Goal: Task Accomplishment & Management: Use online tool/utility

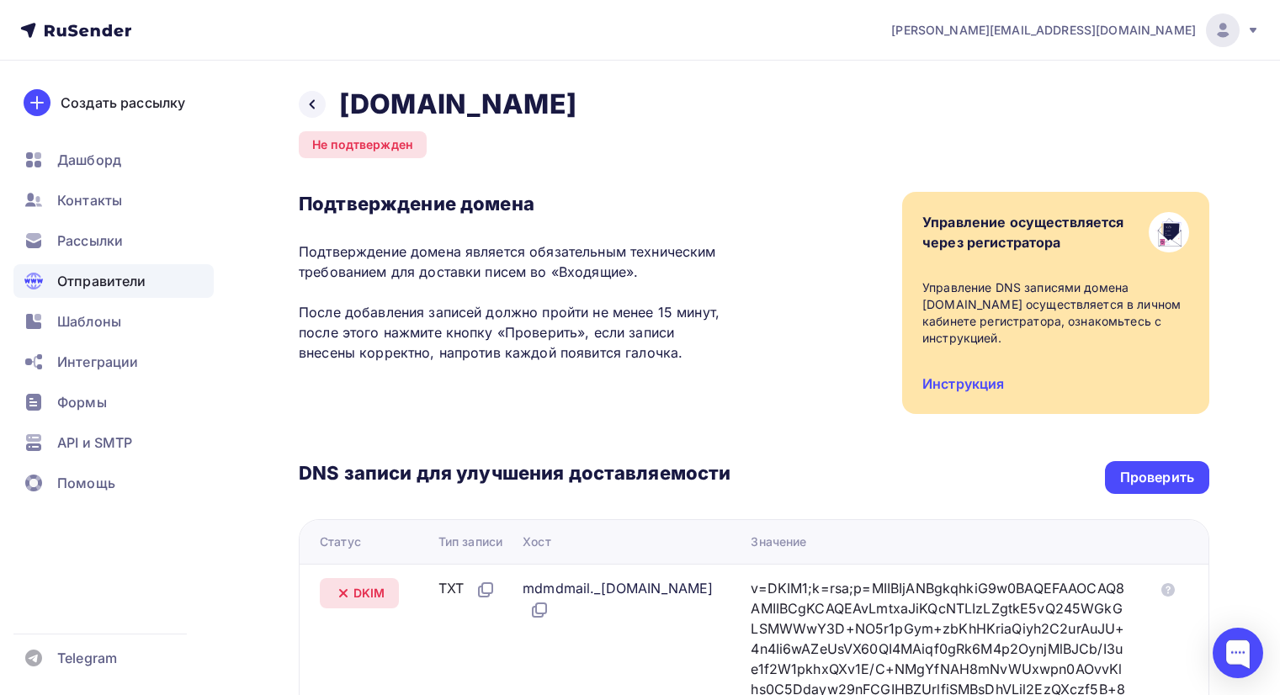
scroll to position [342, 0]
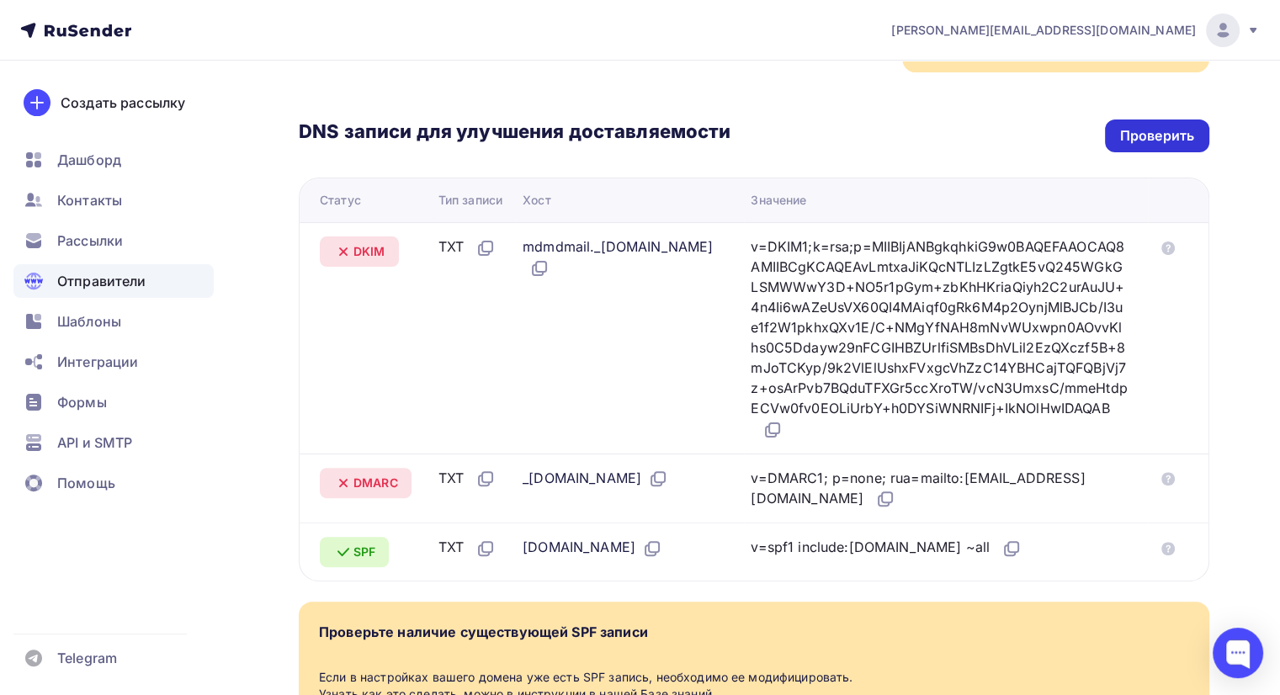
click at [1115, 140] on div "Проверить" at bounding box center [1157, 136] width 104 height 33
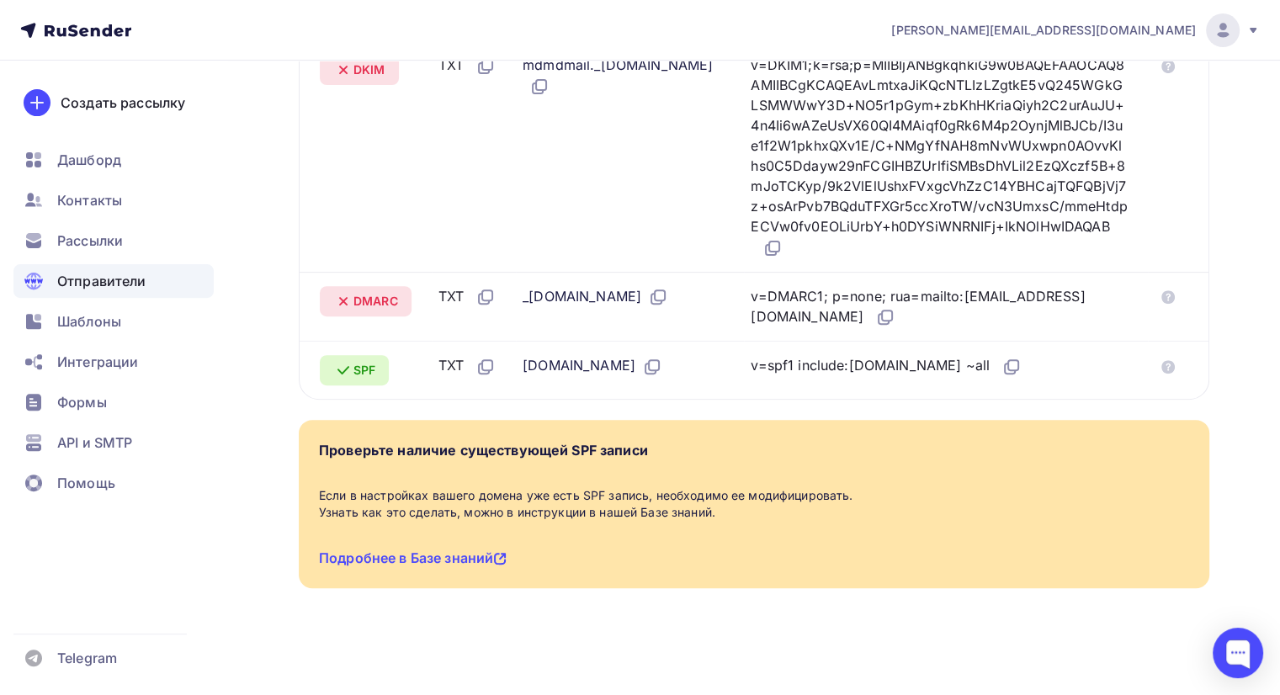
scroll to position [525, 0]
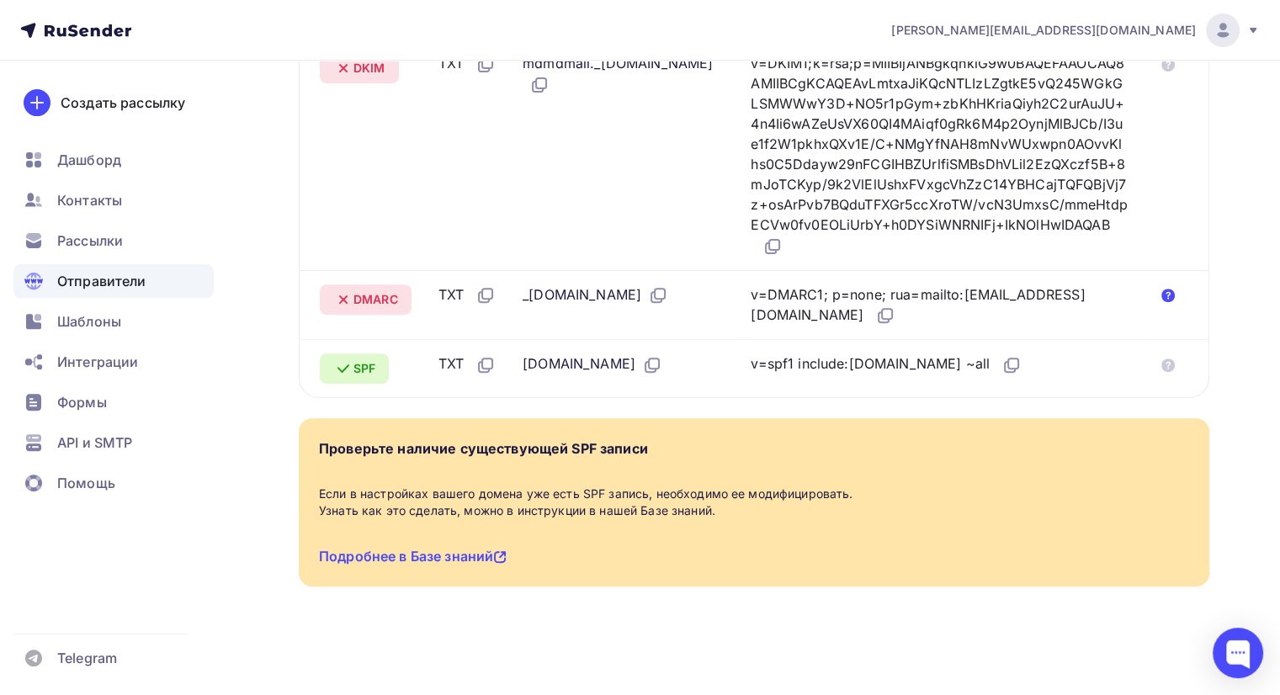
click at [1166, 302] on icon at bounding box center [1168, 295] width 13 height 13
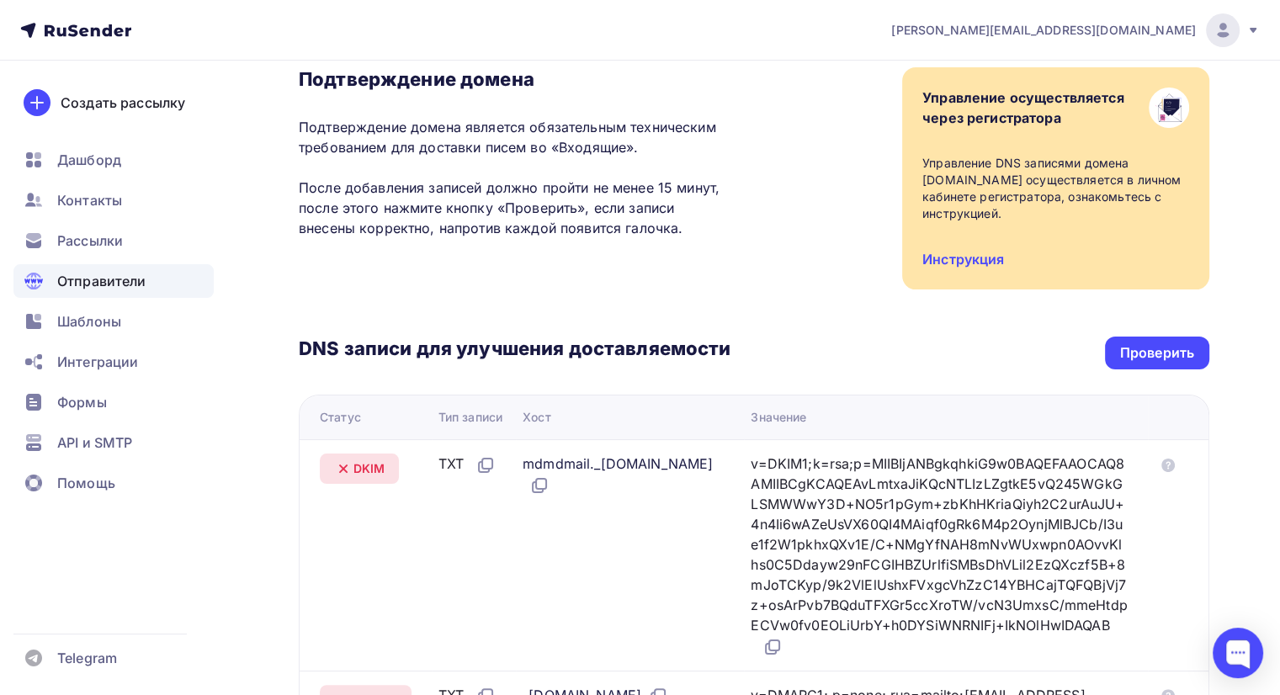
scroll to position [0, 0]
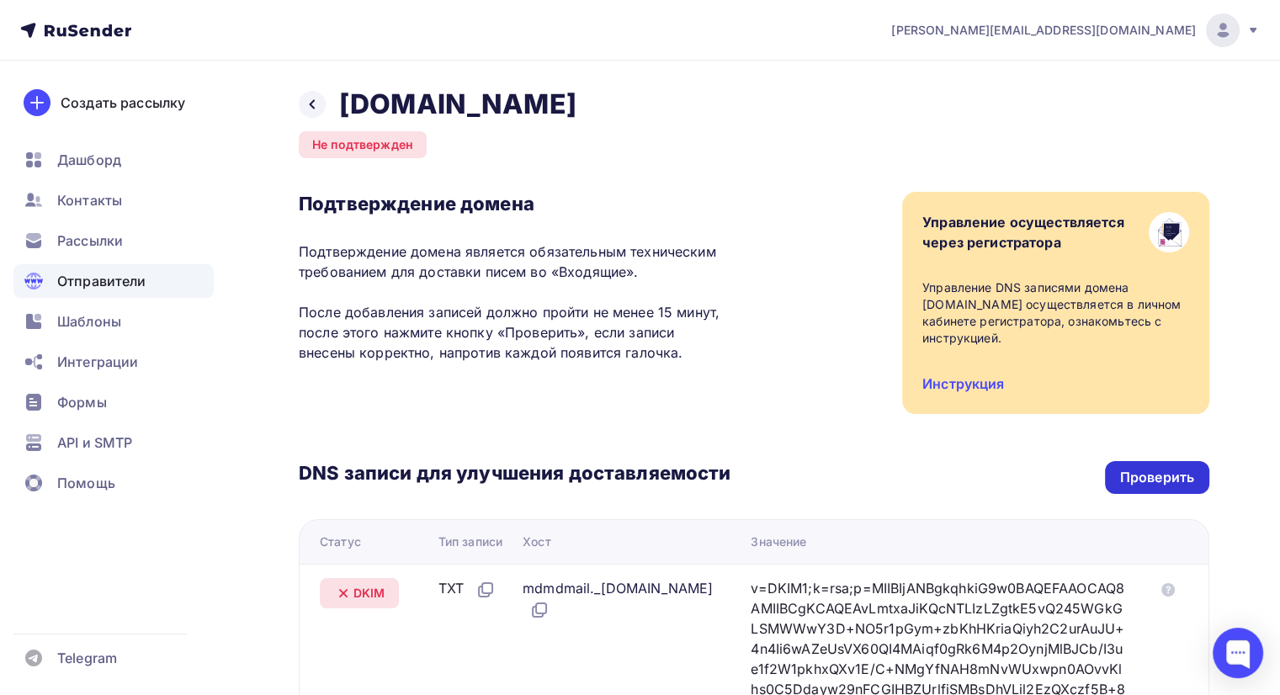
click at [1125, 466] on div "Проверить" at bounding box center [1157, 477] width 104 height 33
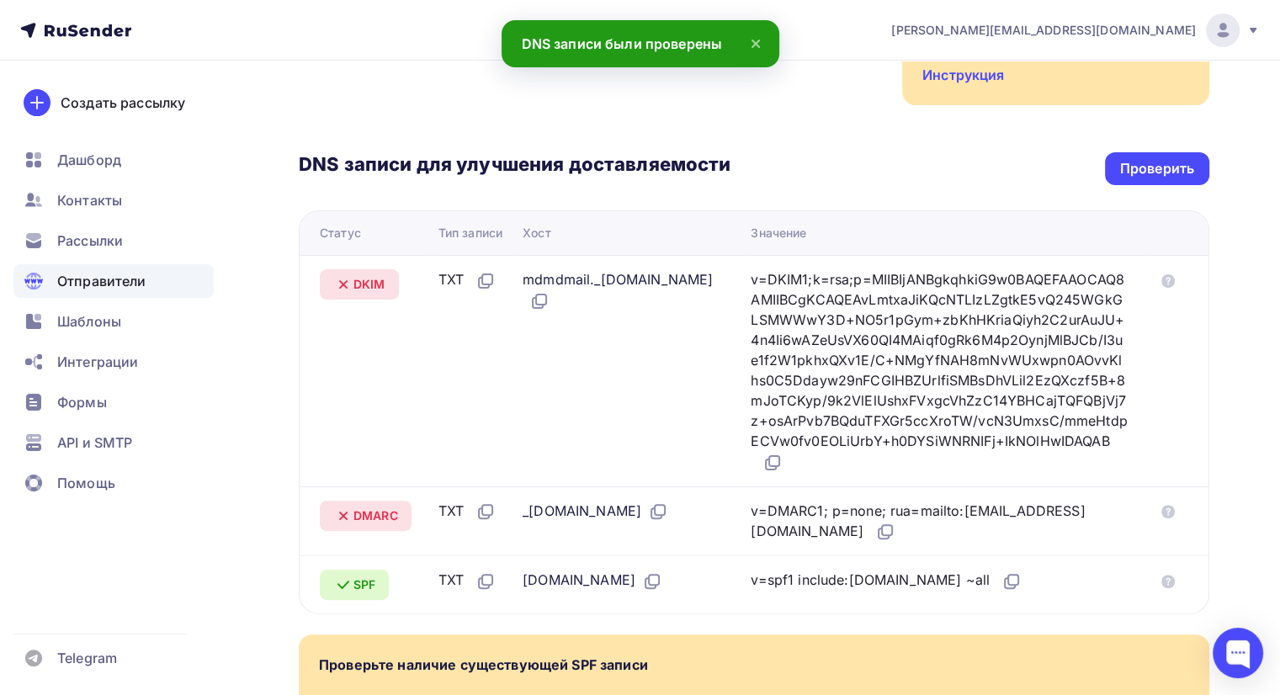
scroll to position [310, 0]
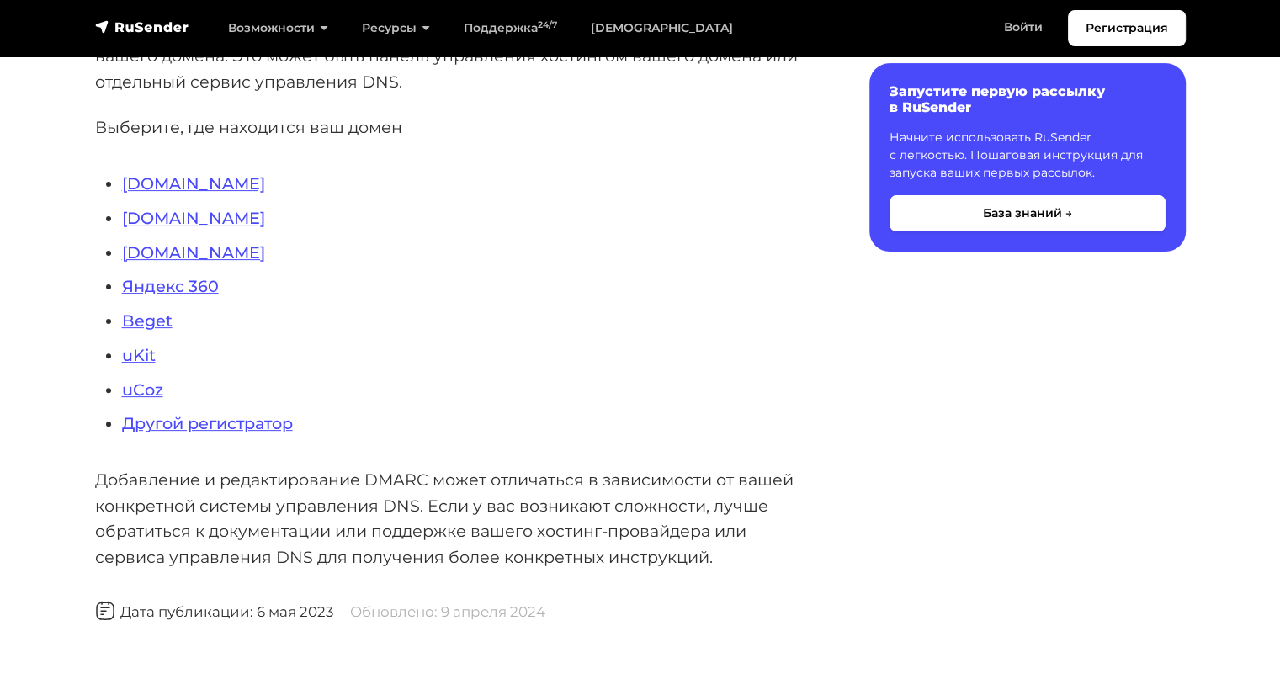
scroll to position [460, 0]
click at [146, 176] on link "[DOMAIN_NAME]" at bounding box center [193, 184] width 143 height 20
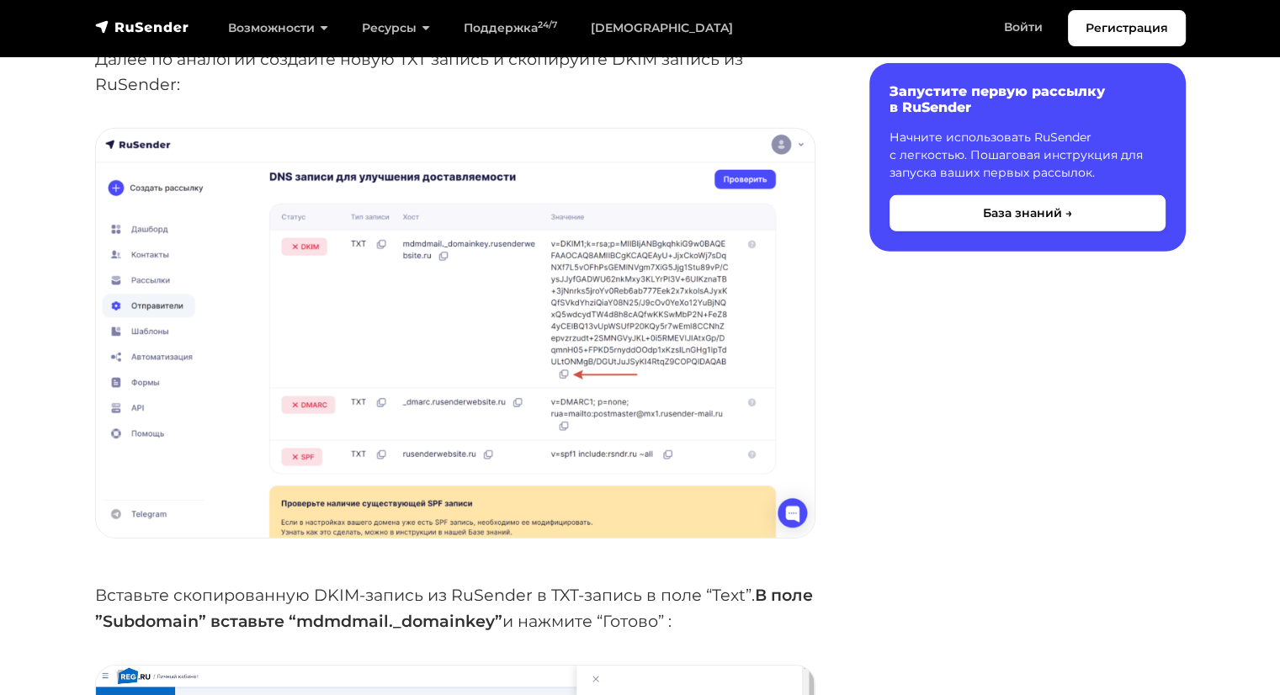
scroll to position [5391, 0]
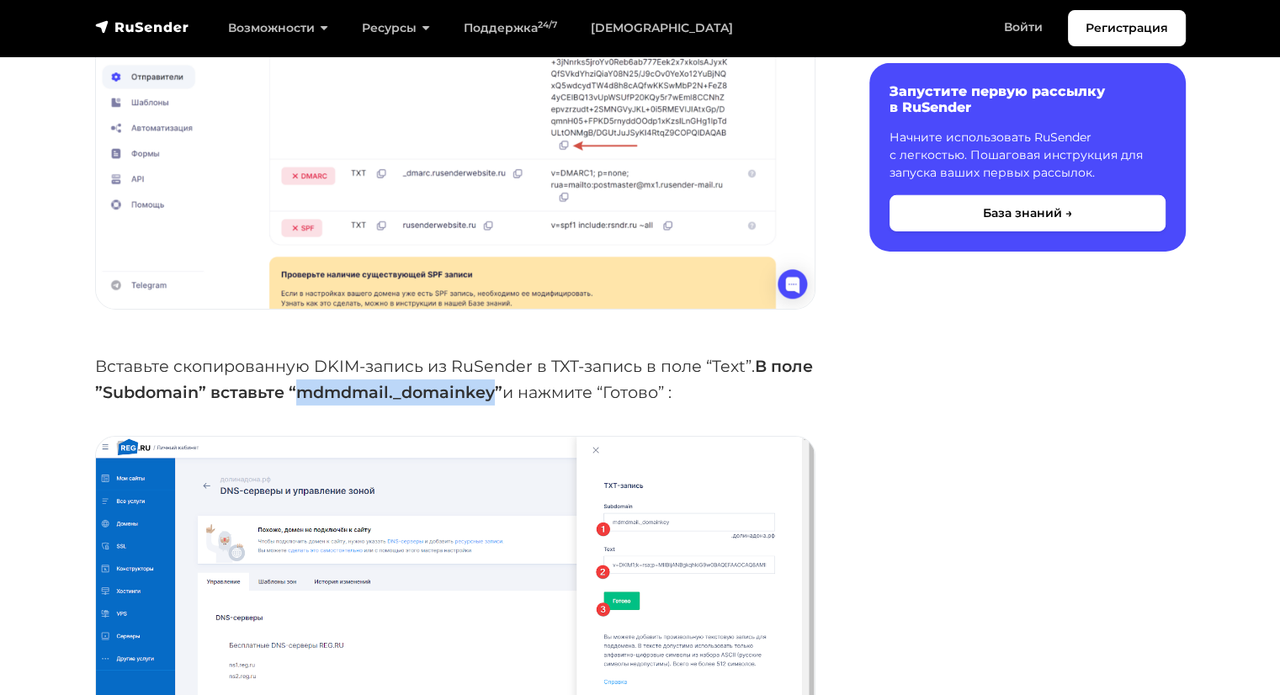
drag, startPoint x: 541, startPoint y: 358, endPoint x: 346, endPoint y: 355, distance: 195.3
click at [346, 356] on strong "В поле ”Subdomain” вставьте “mdmdmail._domainkey”" at bounding box center [454, 379] width 718 height 46
copy strong "mdmdmail._domainkey"
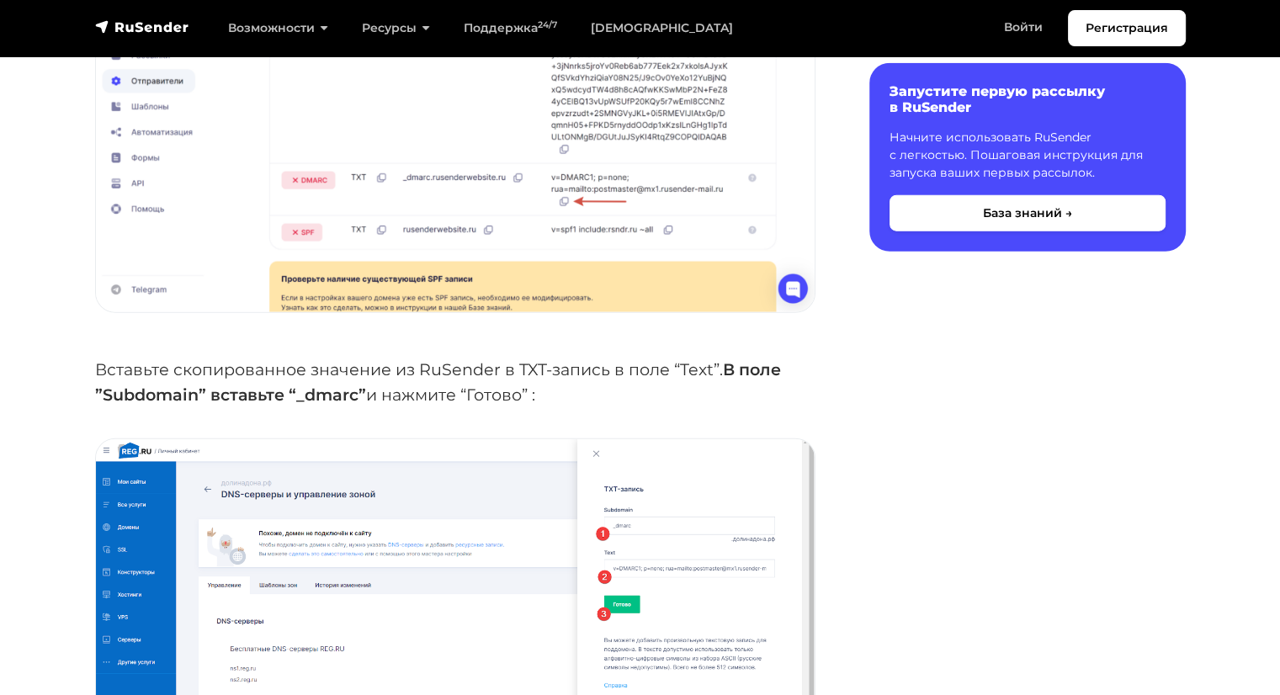
scroll to position [4343, 0]
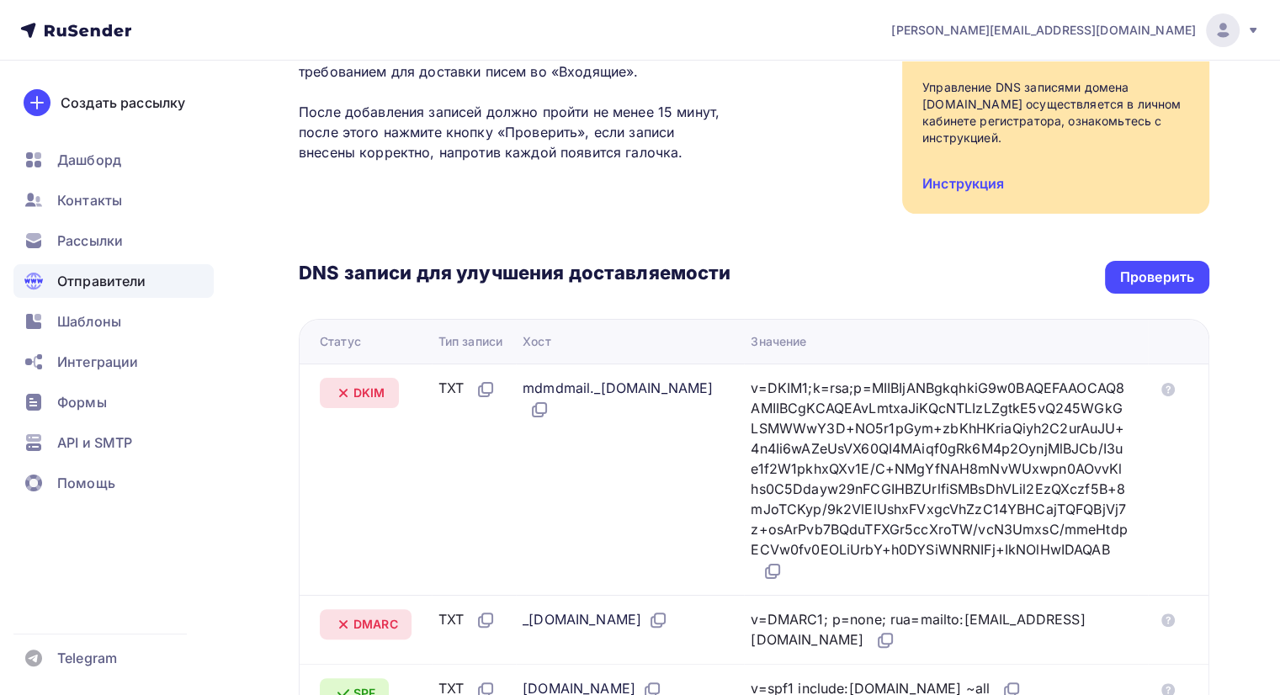
scroll to position [204, 0]
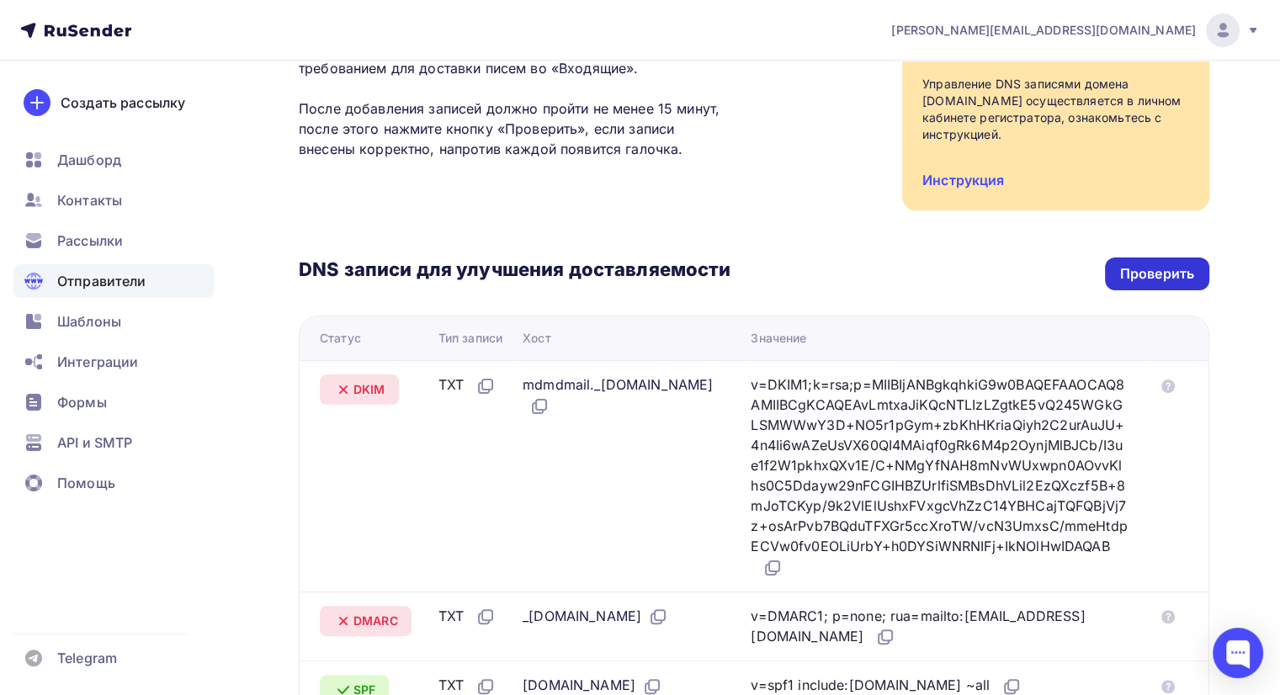
click at [1122, 261] on div "Проверить" at bounding box center [1157, 274] width 104 height 33
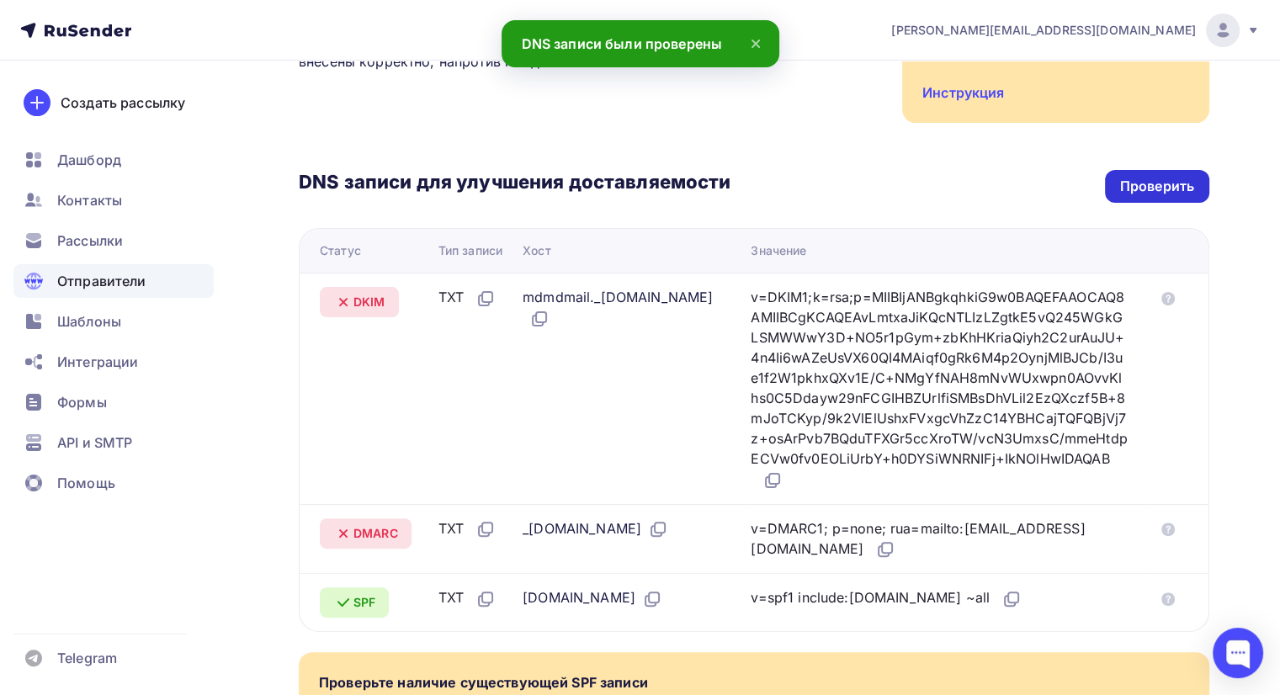
scroll to position [295, 0]
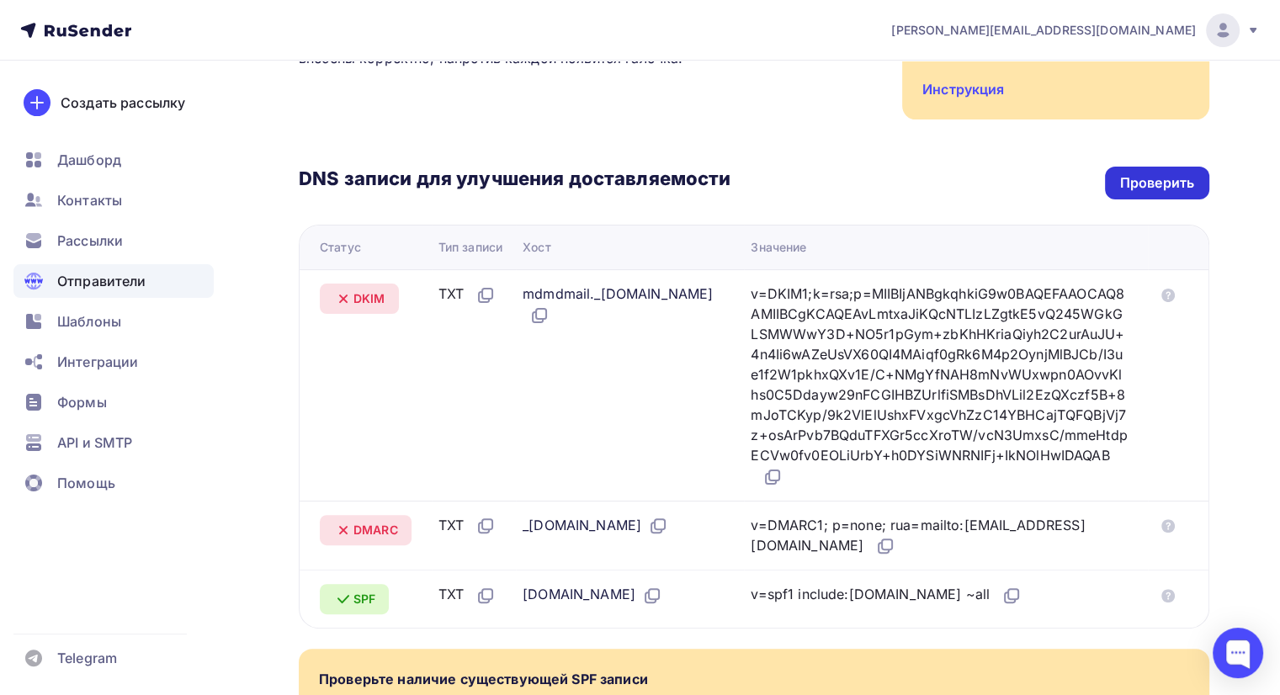
click at [1146, 169] on div "Проверить" at bounding box center [1157, 183] width 104 height 33
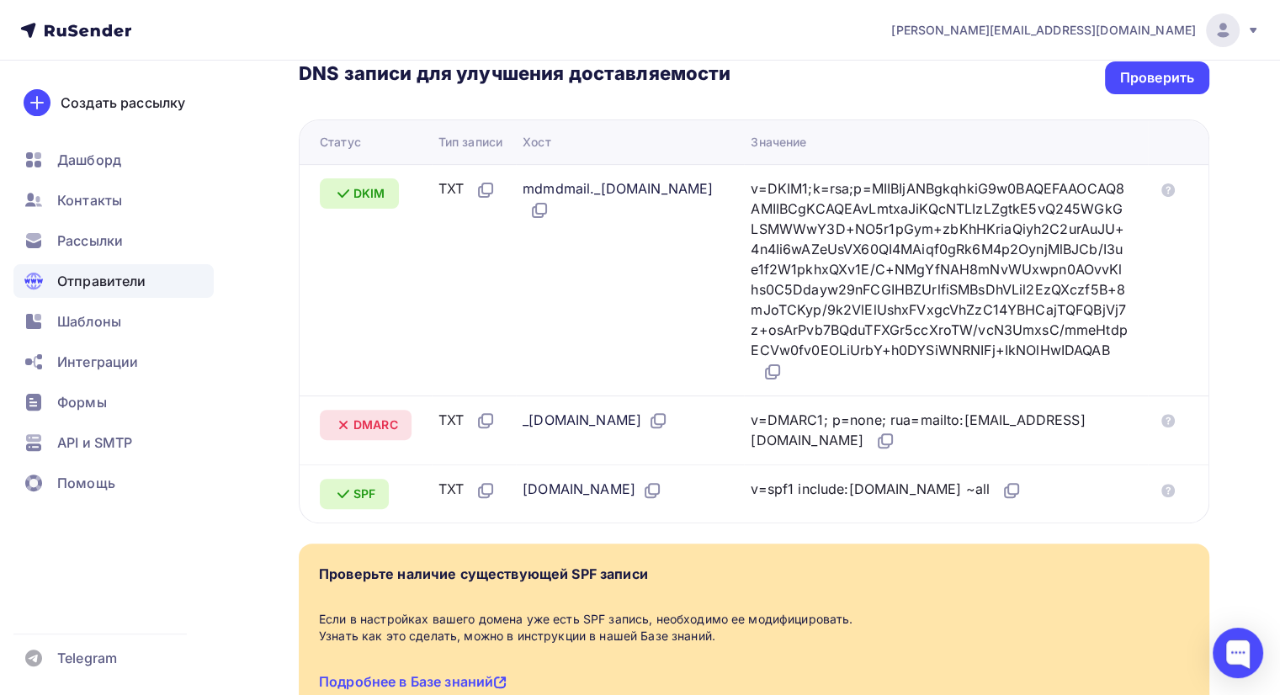
scroll to position [401, 0]
click at [1183, 89] on div "Проверить" at bounding box center [1157, 77] width 104 height 33
